Goal: Navigation & Orientation: Find specific page/section

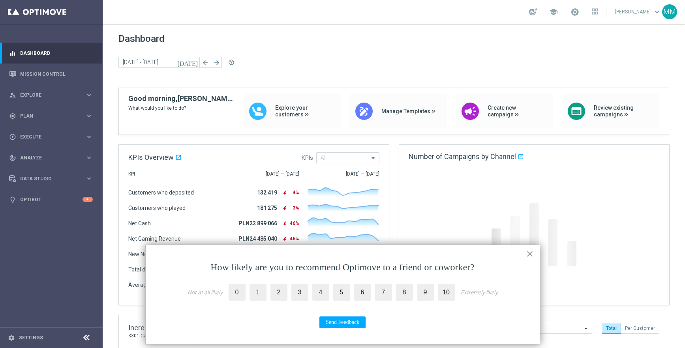
click at [530, 254] on button "×" at bounding box center [530, 254] width 8 height 13
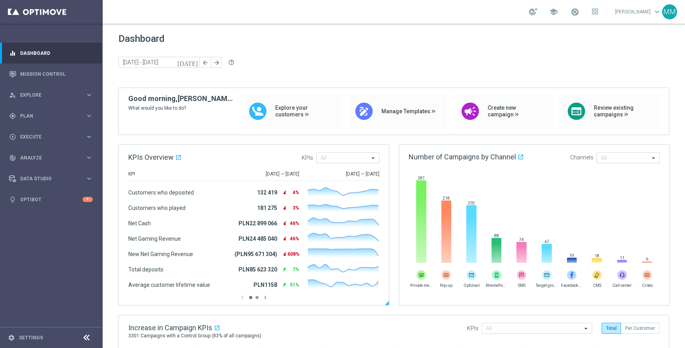
click at [257, 299] on button "button" at bounding box center [257, 297] width 3 height 3
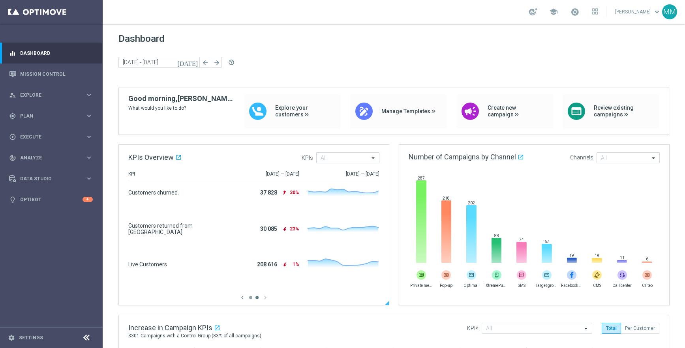
click at [250, 299] on button "button" at bounding box center [250, 297] width 3 height 3
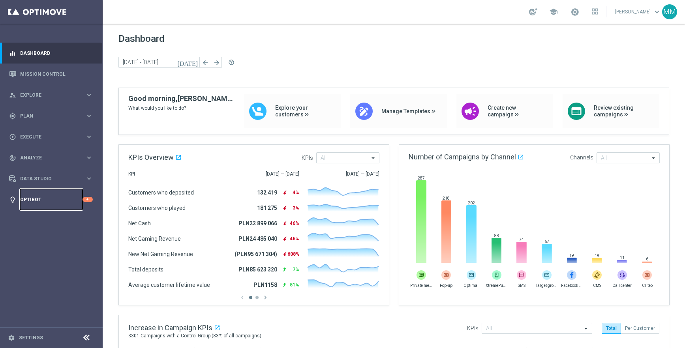
click at [50, 198] on link "Optibot" at bounding box center [51, 199] width 62 height 21
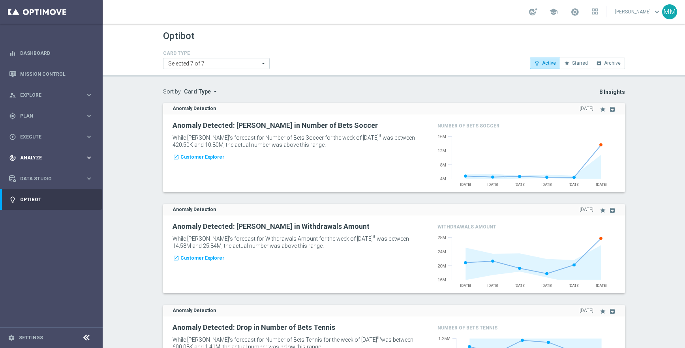
click at [94, 158] on div "track_changes Analyze keyboard_arrow_right" at bounding box center [51, 157] width 102 height 21
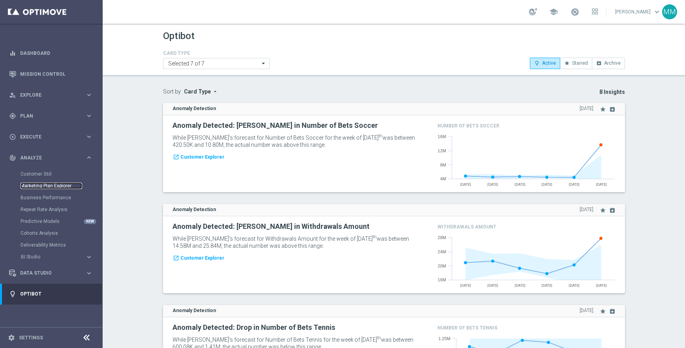
click at [61, 186] on link "Marketing Plan Explorer" at bounding box center [52, 186] width 62 height 6
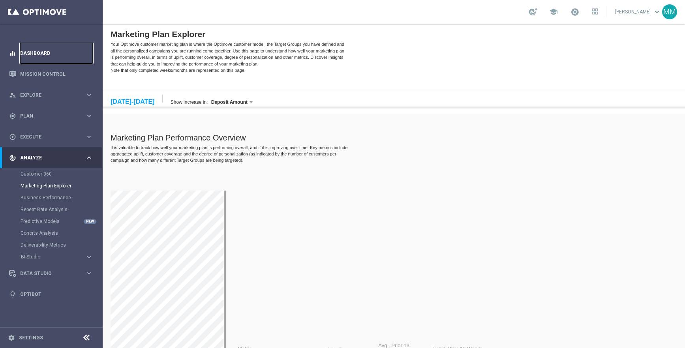
click at [45, 58] on link "Dashboard" at bounding box center [56, 53] width 73 height 21
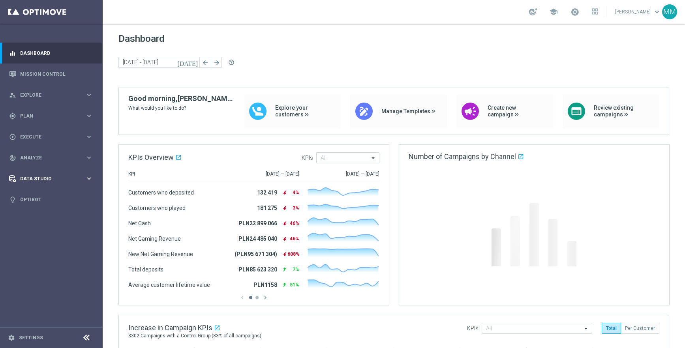
click at [43, 184] on div "Data Studio keyboard_arrow_right" at bounding box center [51, 178] width 102 height 21
